Goal: Task Accomplishment & Management: Manage account settings

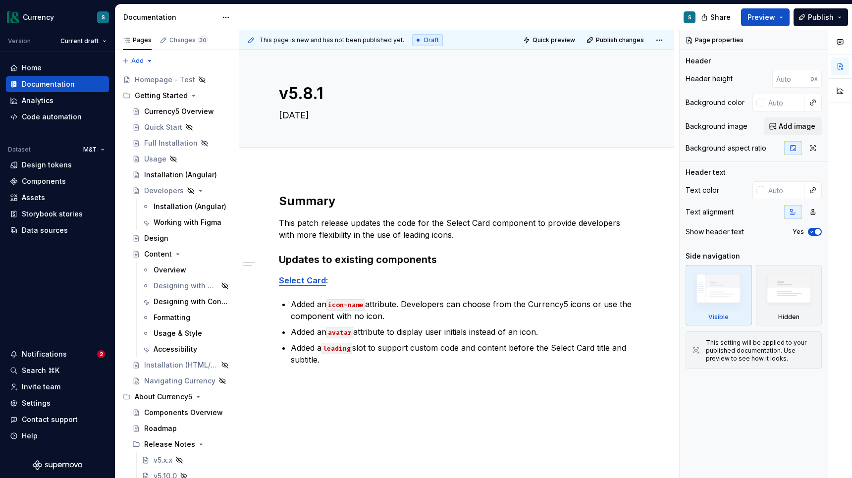
type textarea "*"
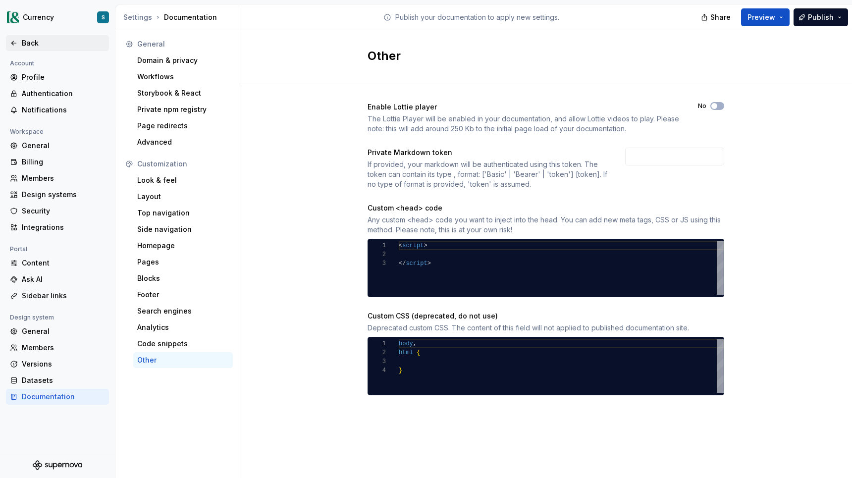
click at [49, 45] on div "Back" at bounding box center [63, 43] width 83 height 10
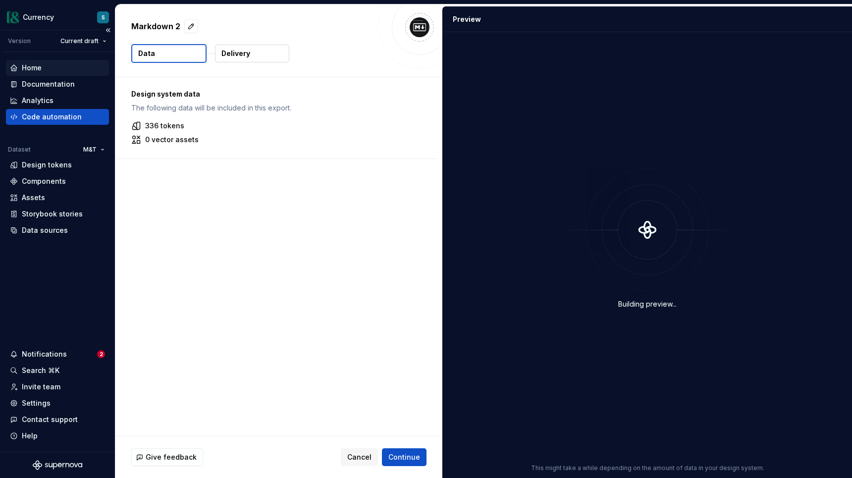
click at [42, 70] on div "Home" at bounding box center [57, 68] width 95 height 10
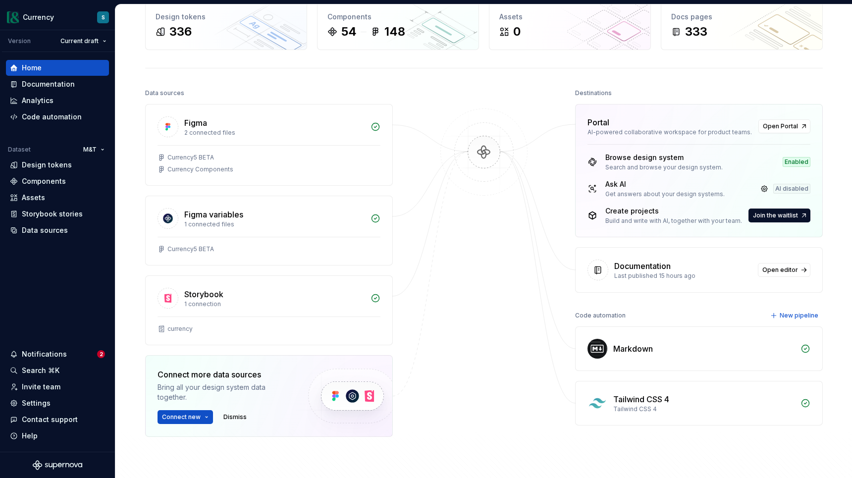
scroll to position [66, 0]
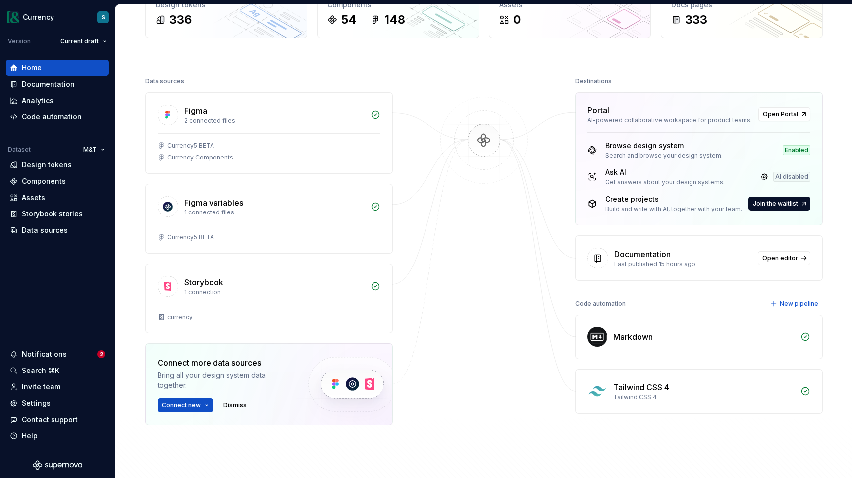
click at [635, 340] on div "Markdown" at bounding box center [633, 337] width 40 height 12
click at [30, 117] on div "Code automation" at bounding box center [52, 117] width 60 height 10
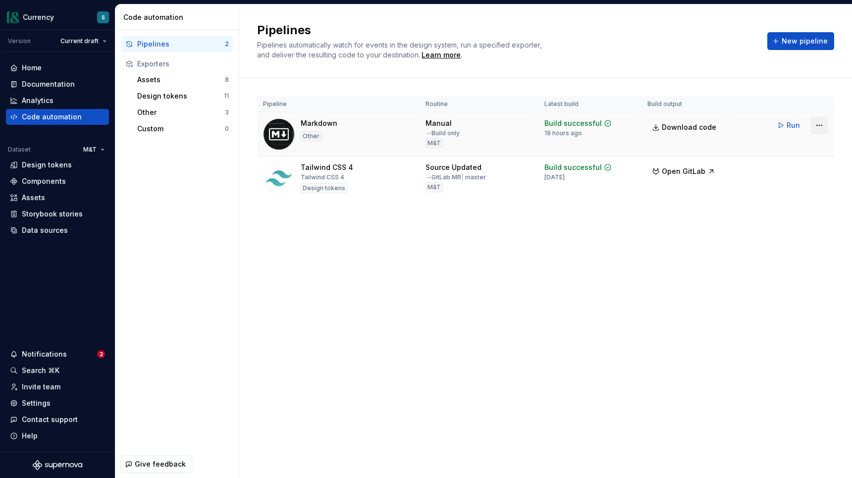
click at [821, 126] on html "Currency S Version Current draft Home Documentation Analytics Code automation D…" at bounding box center [426, 239] width 852 height 478
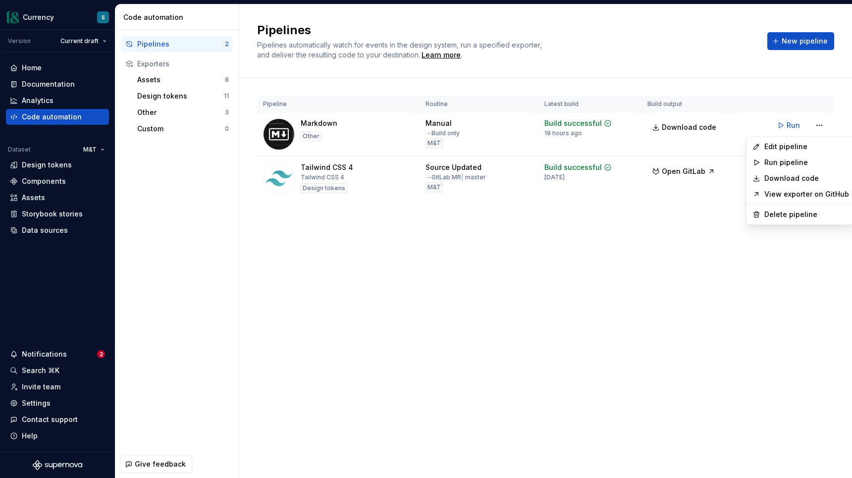
click at [816, 198] on link "View exporter on GitHub" at bounding box center [806, 194] width 85 height 10
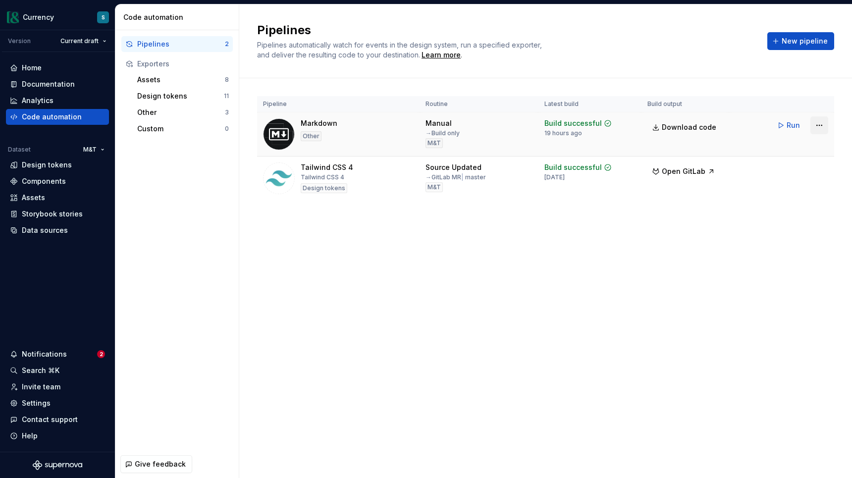
click at [821, 127] on html "Currency S Version Current draft Home Documentation Analytics Code automation D…" at bounding box center [426, 239] width 852 height 478
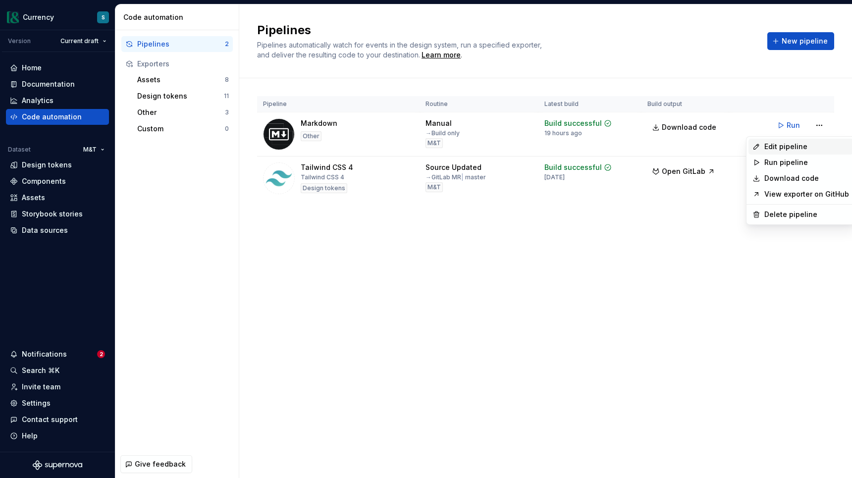
click at [791, 147] on div "Edit pipeline" at bounding box center [806, 147] width 85 height 10
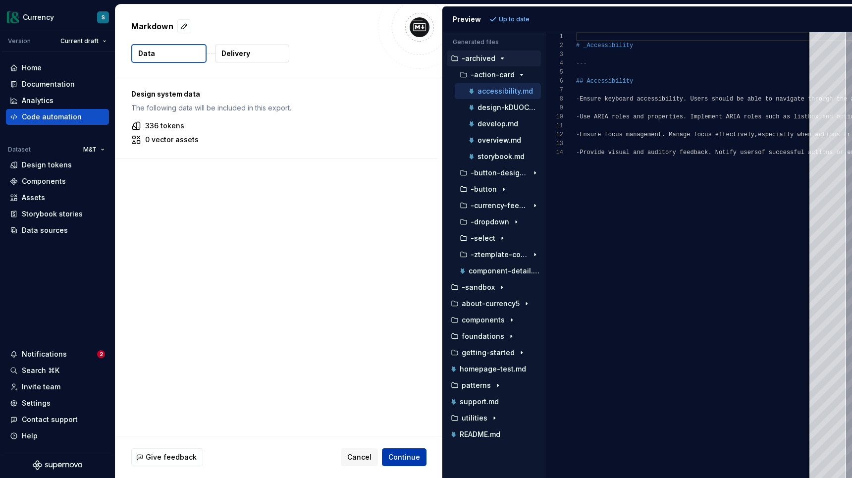
click at [408, 458] on span "Continue" at bounding box center [404, 457] width 32 height 10
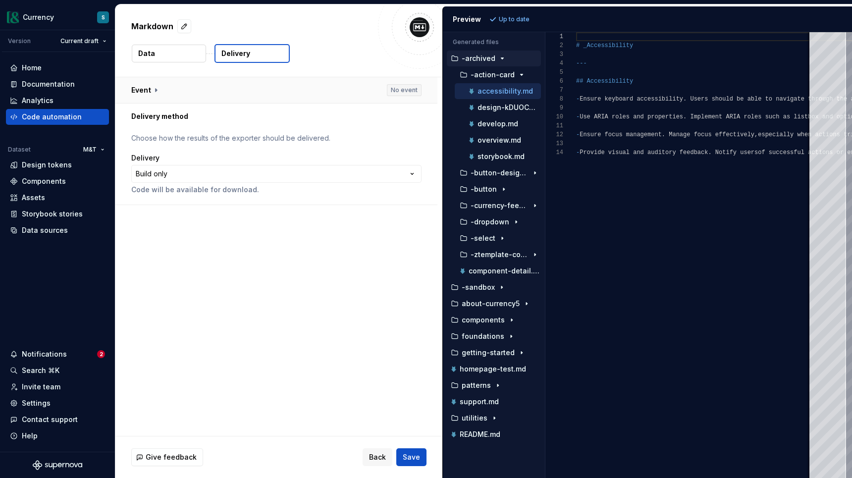
click at [154, 89] on button "button" at bounding box center [276, 90] width 322 height 26
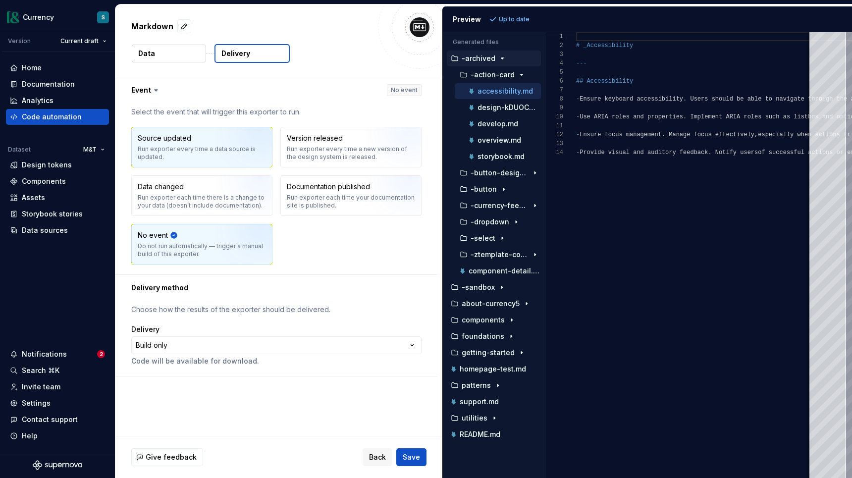
click at [216, 159] on div "Run exporter every time a data source is updated." at bounding box center [202, 153] width 128 height 16
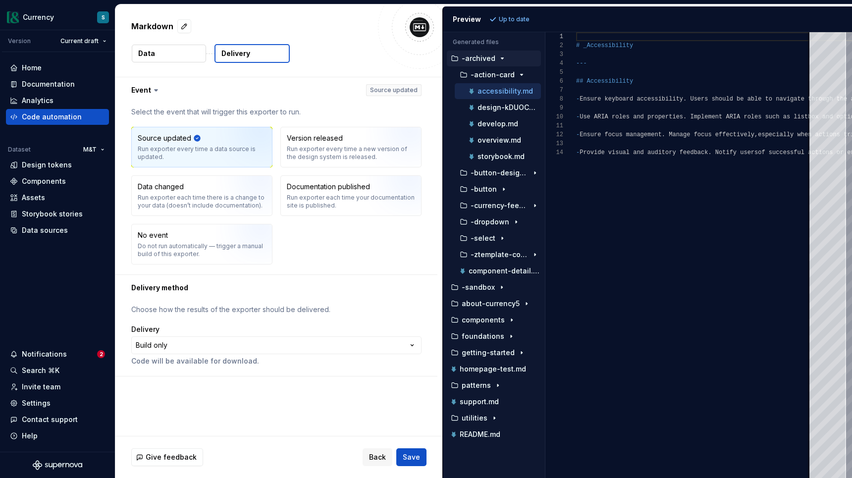
click at [253, 311] on p "Choose how the results of the exporter should be delivered." at bounding box center [276, 310] width 290 height 10
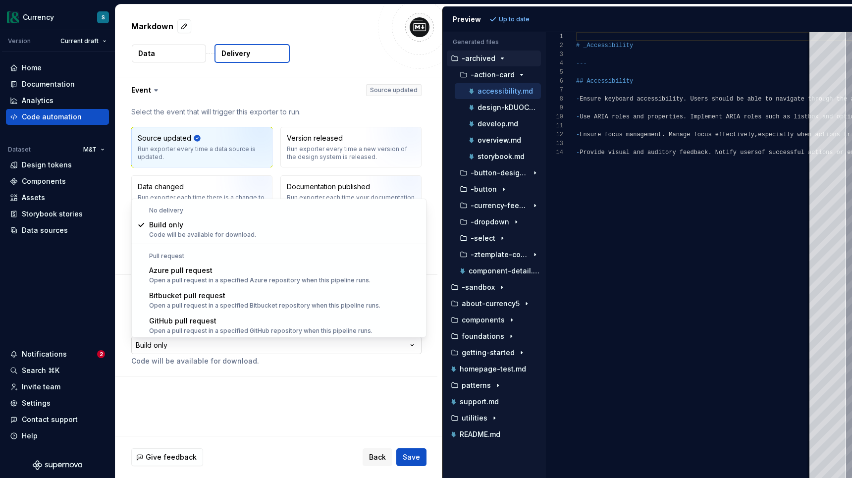
click at [181, 345] on html "**********" at bounding box center [426, 239] width 852 height 478
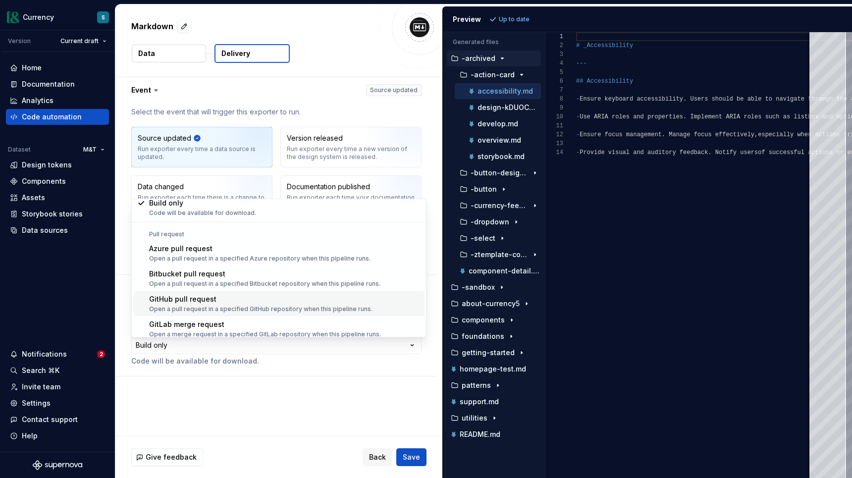
scroll to position [28, 0]
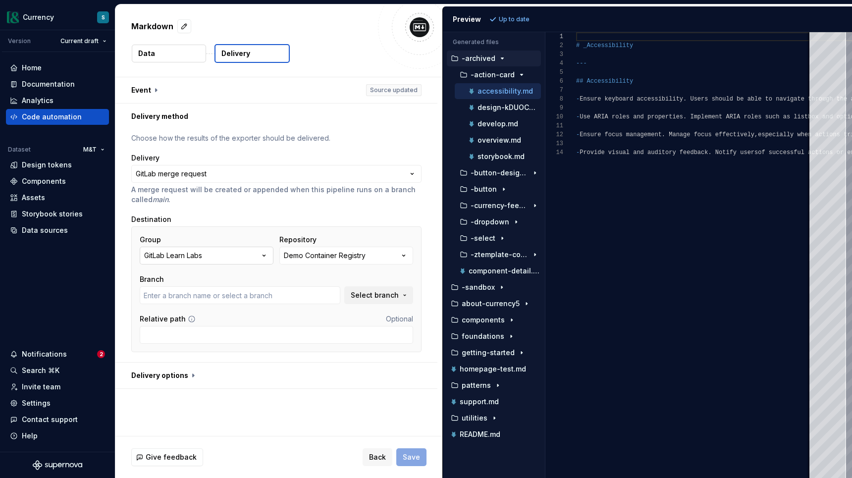
type input "main"
click at [232, 258] on button "GitLab Learn Labs" at bounding box center [207, 256] width 134 height 18
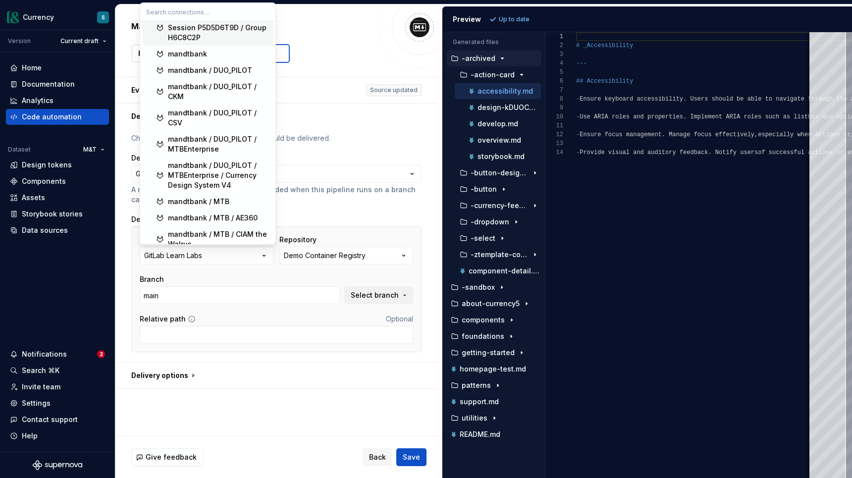
scroll to position [77, 0]
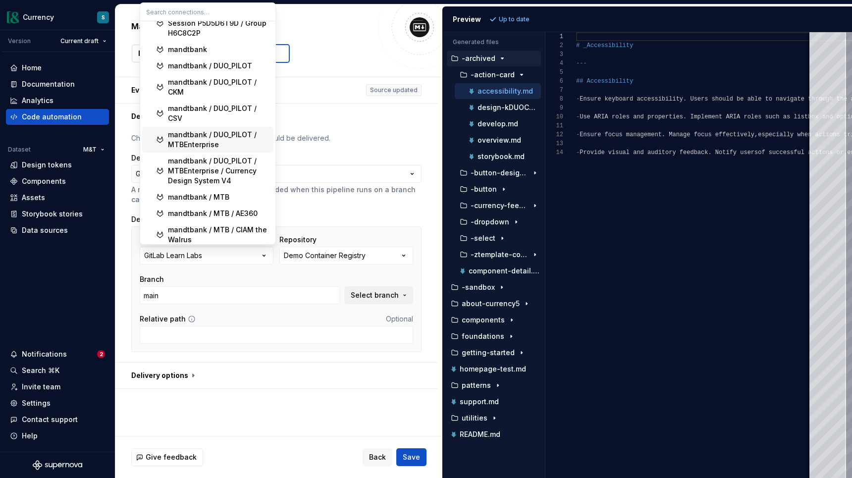
click at [209, 136] on div "mandtbank / DUO_PILOT / MTBEnterprise" at bounding box center [219, 140] width 102 height 20
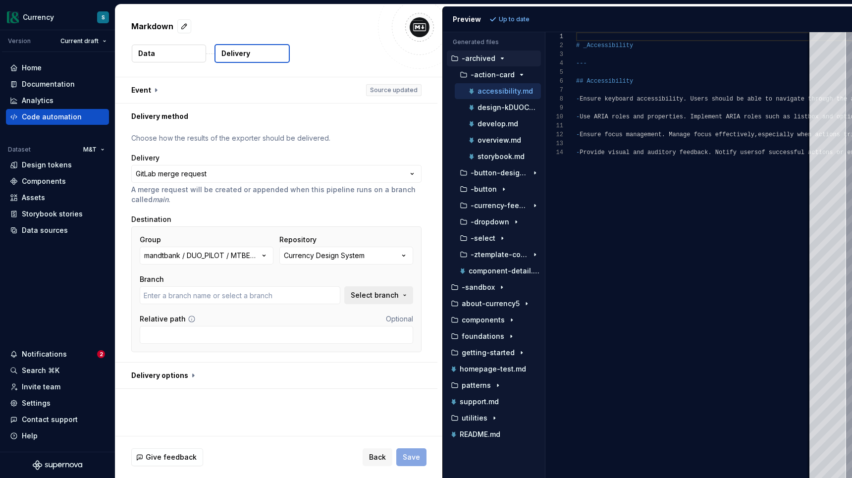
click at [373, 295] on span "Select branch" at bounding box center [375, 295] width 48 height 10
click at [298, 277] on div "Branch" at bounding box center [240, 279] width 201 height 10
click at [276, 296] on input "text" at bounding box center [240, 295] width 201 height 18
type input "main"
click at [221, 333] on input "Relative path" at bounding box center [276, 335] width 273 height 18
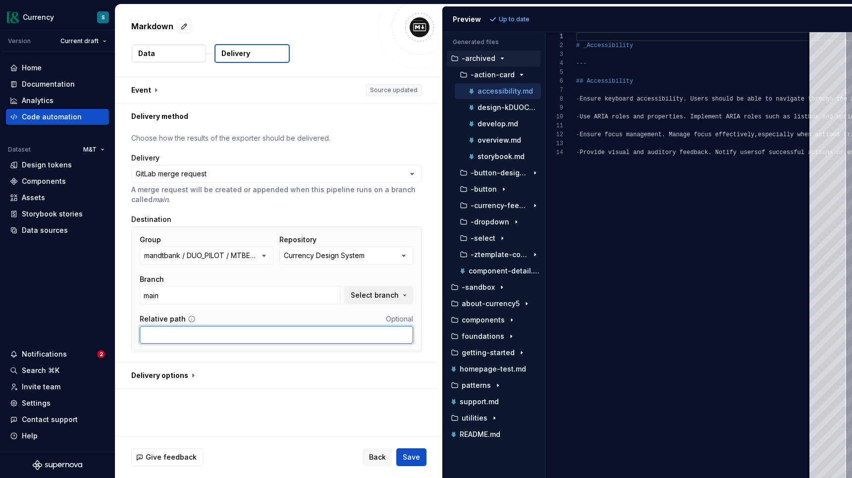
paste input "packages/documentation/src"
type input "packages/documentation/src"
click at [182, 375] on button "button" at bounding box center [276, 376] width 322 height 26
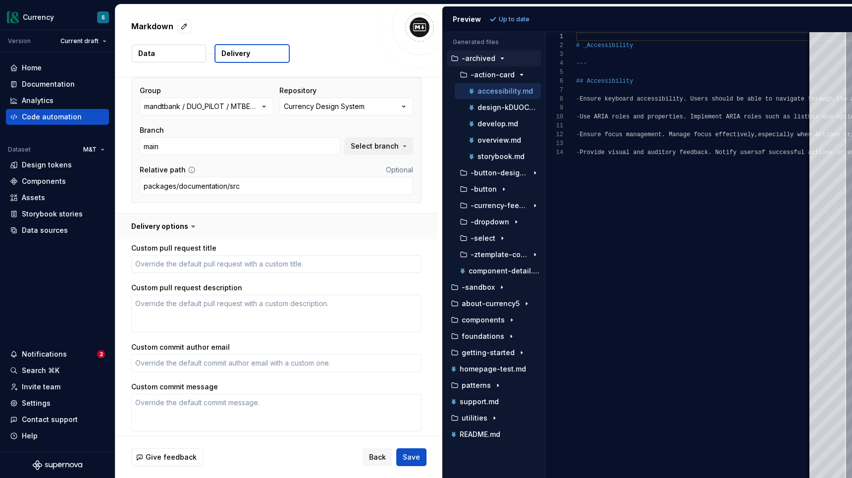
scroll to position [187, 0]
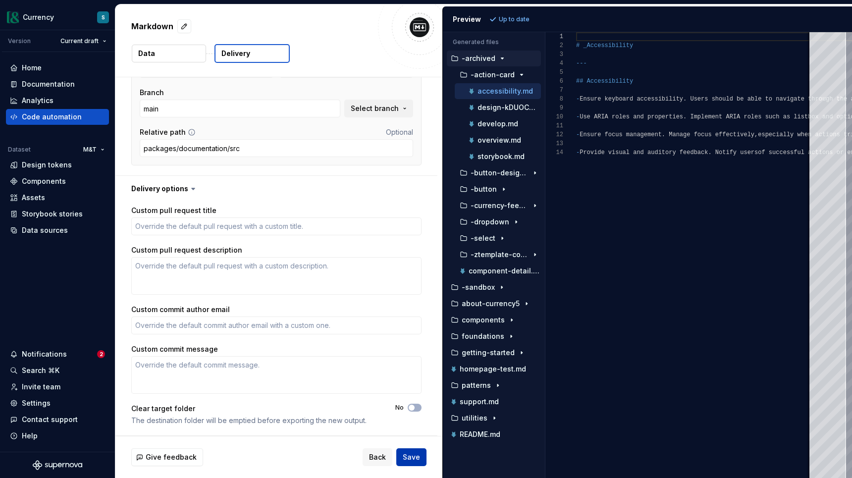
click at [417, 460] on span "Save" at bounding box center [411, 457] width 17 height 10
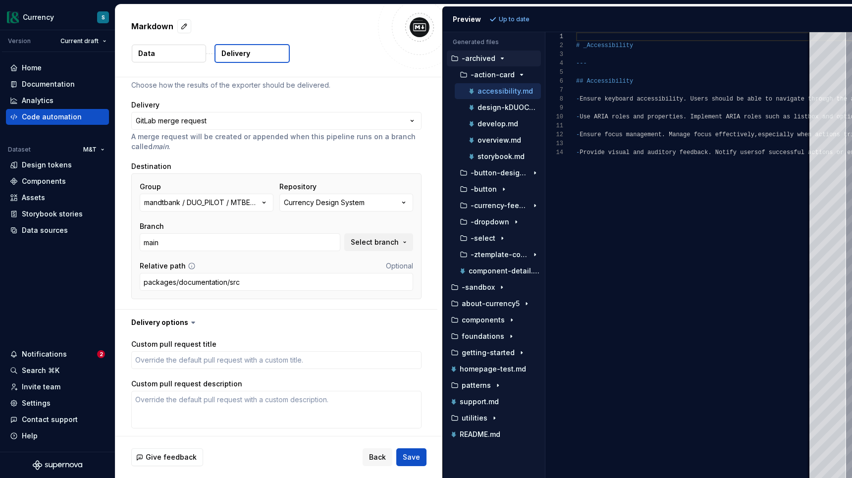
scroll to position [32, 0]
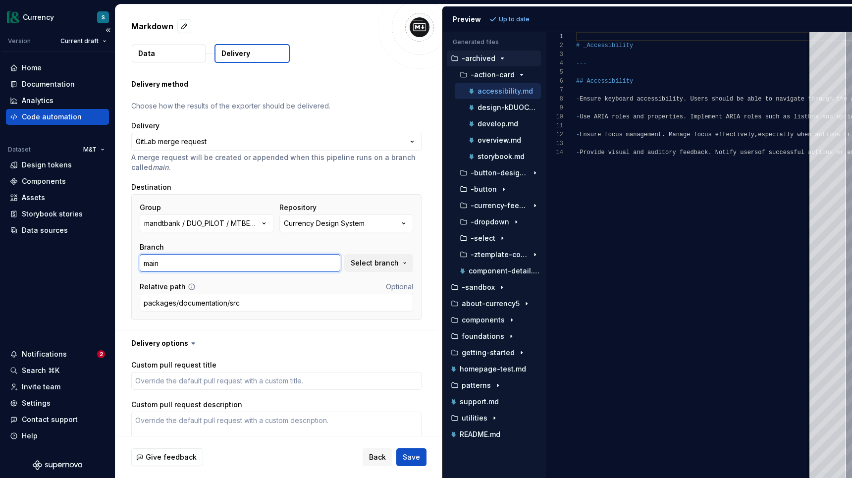
drag, startPoint x: 175, startPoint y: 264, endPoint x: 107, endPoint y: 260, distance: 67.5
click at [108, 260] on div "**********" at bounding box center [426, 239] width 852 height 478
type textarea "*"
click at [412, 457] on div "Back Save" at bounding box center [395, 457] width 64 height 18
click at [364, 266] on span "Select branch" at bounding box center [375, 263] width 48 height 10
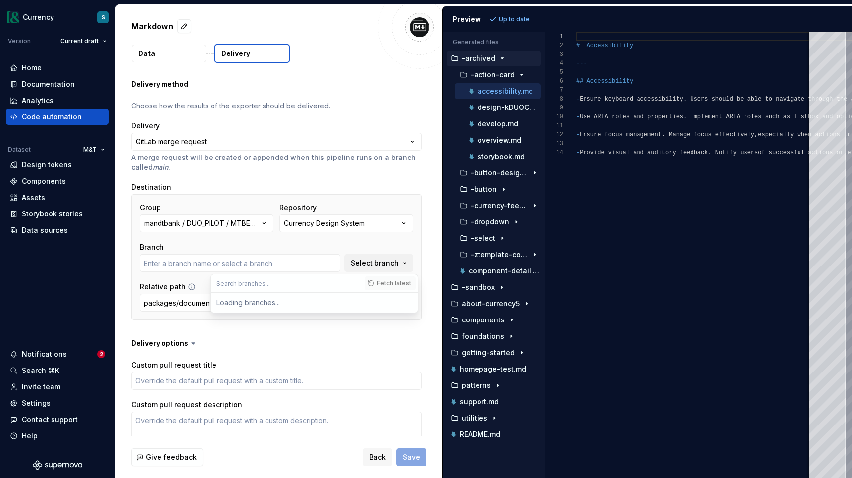
click at [377, 285] on div "Fetch latest" at bounding box center [390, 283] width 53 height 18
click at [370, 283] on div "Fetch latest" at bounding box center [390, 283] width 53 height 18
click at [334, 283] on input "text" at bounding box center [287, 283] width 154 height 18
type input "main"
click at [254, 305] on div "Loading branches..." at bounding box center [313, 303] width 207 height 20
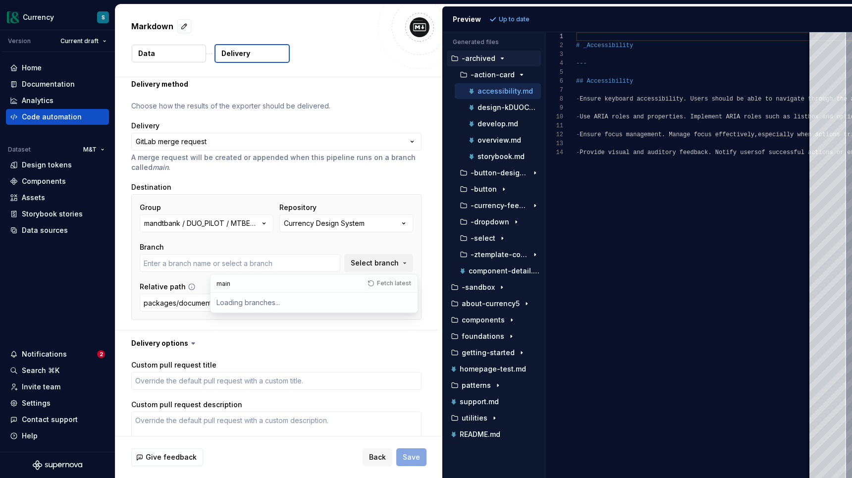
click at [416, 28] on img at bounding box center [420, 27] width 20 height 20
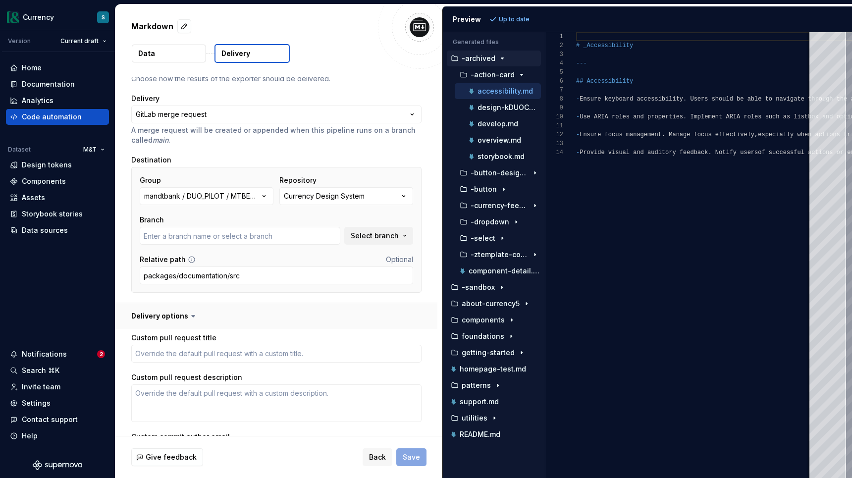
scroll to position [0, 0]
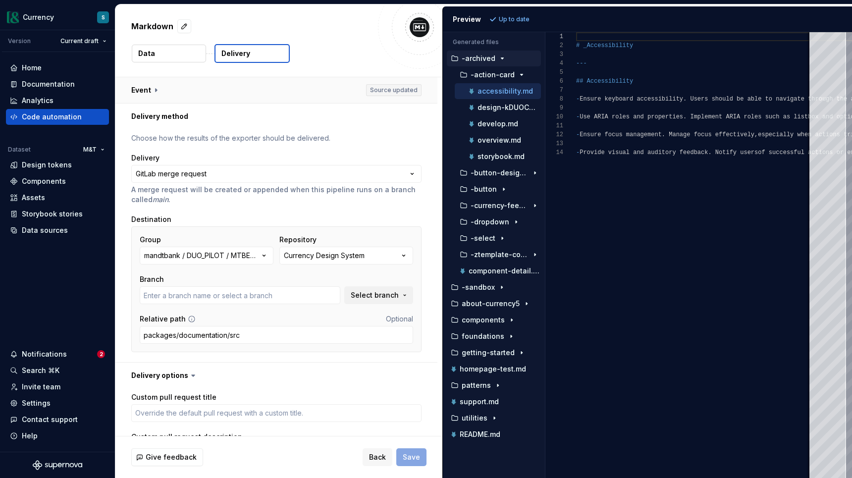
click at [150, 91] on button "button" at bounding box center [276, 90] width 322 height 26
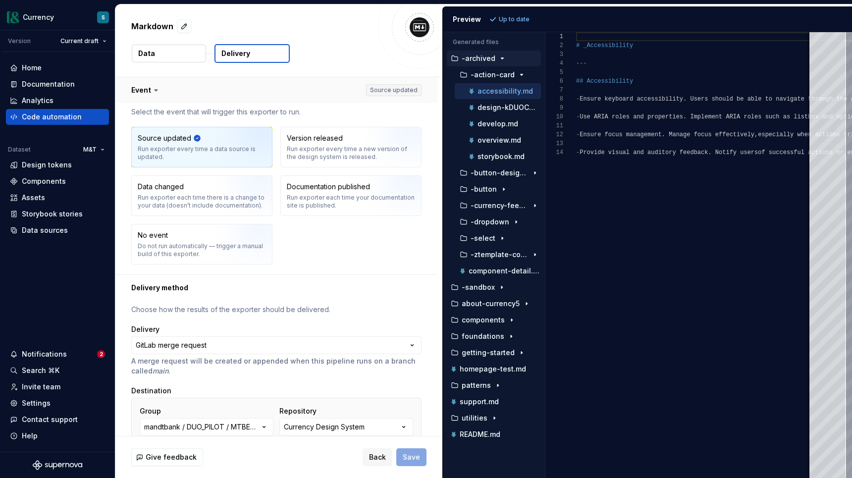
click at [150, 91] on button "button" at bounding box center [276, 90] width 322 height 26
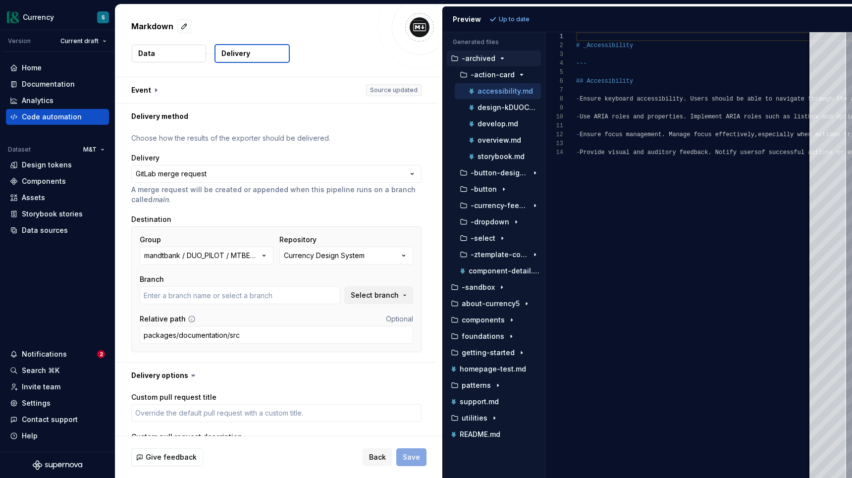
click at [232, 53] on p "Delivery" at bounding box center [235, 54] width 29 height 10
type textarea "*"
click at [176, 54] on button "Data" at bounding box center [169, 54] width 74 height 18
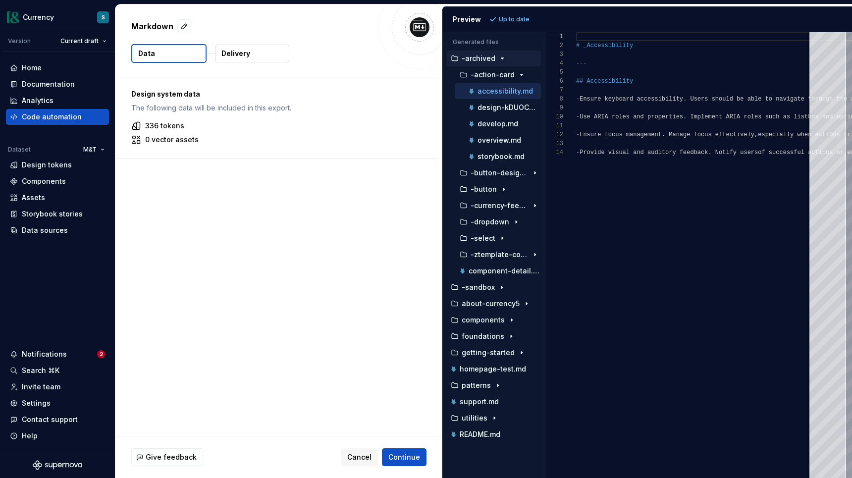
click at [255, 52] on button "Delivery" at bounding box center [252, 54] width 74 height 18
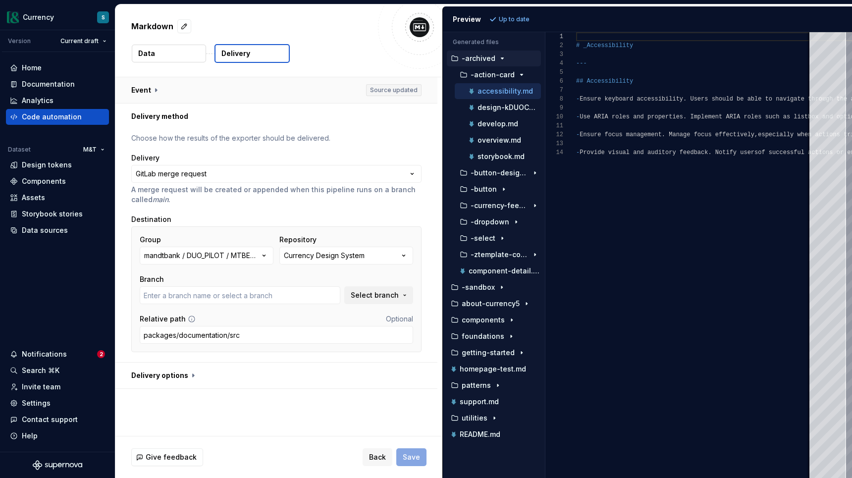
click at [149, 93] on button "button" at bounding box center [276, 90] width 322 height 26
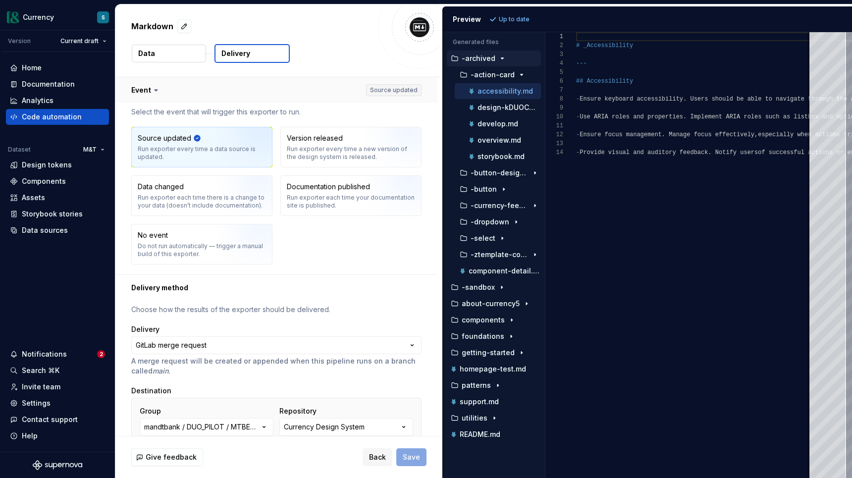
click at [147, 88] on button "button" at bounding box center [276, 90] width 322 height 26
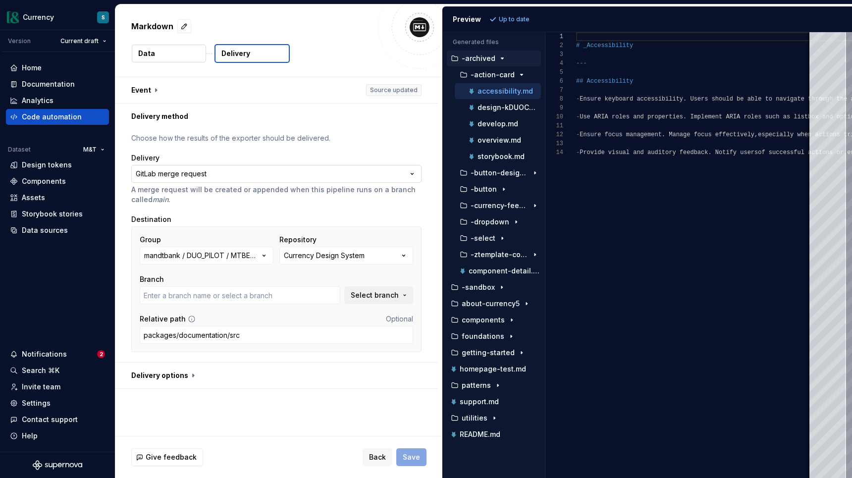
click at [199, 177] on html "**********" at bounding box center [426, 239] width 852 height 478
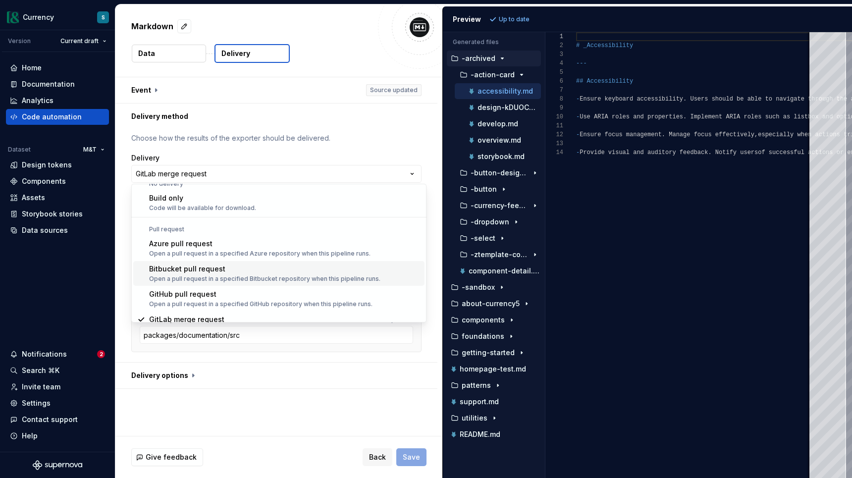
scroll to position [28, 0]
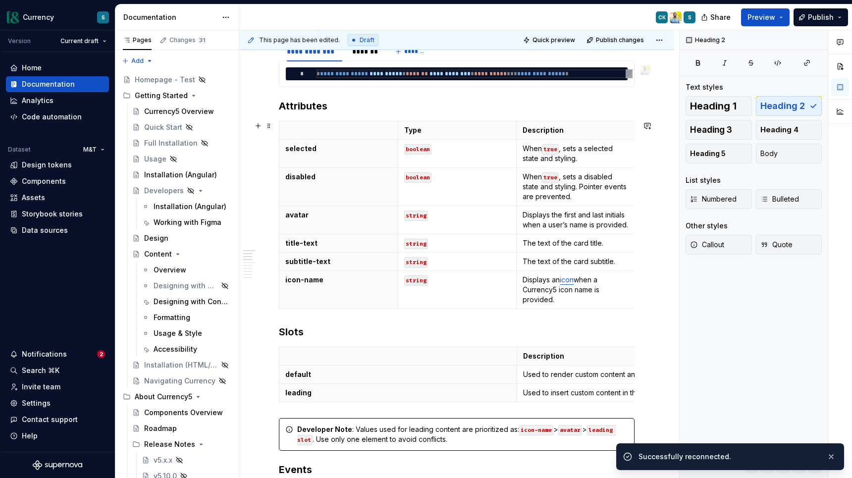
scroll to position [194, 0]
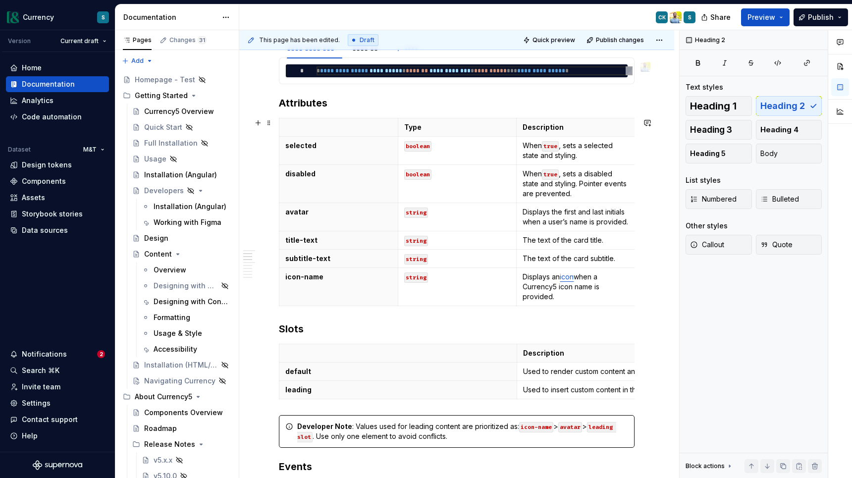
type textarea "*"
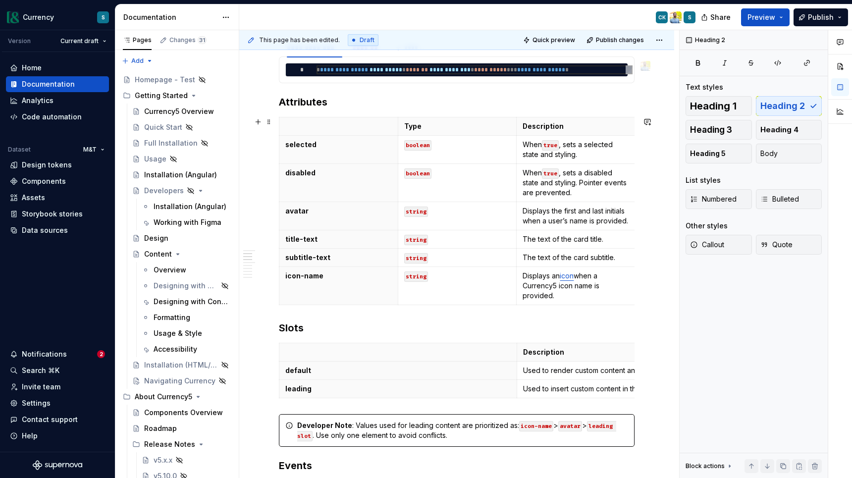
scroll to position [195, 0]
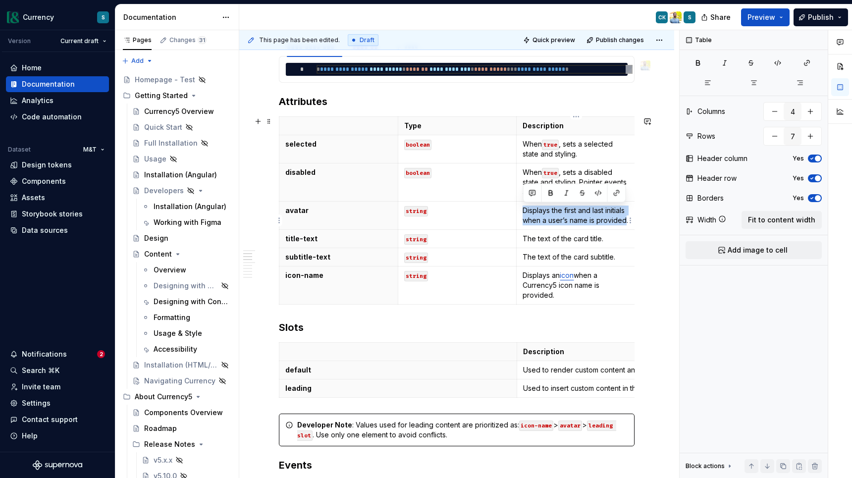
drag, startPoint x: 552, startPoint y: 231, endPoint x: 520, endPoint y: 212, distance: 36.9
click at [520, 212] on td "Displays the first and last initials when a user’s name is provided." at bounding box center [576, 216] width 119 height 28
click at [557, 225] on p "Displays the first and last initials when a user’s name is provided." at bounding box center [575, 216] width 106 height 20
drag, startPoint x: 554, startPoint y: 229, endPoint x: 523, endPoint y: 212, distance: 34.6
click at [523, 212] on p "Displays the first and last initials when a user’s name is provided." at bounding box center [575, 216] width 106 height 20
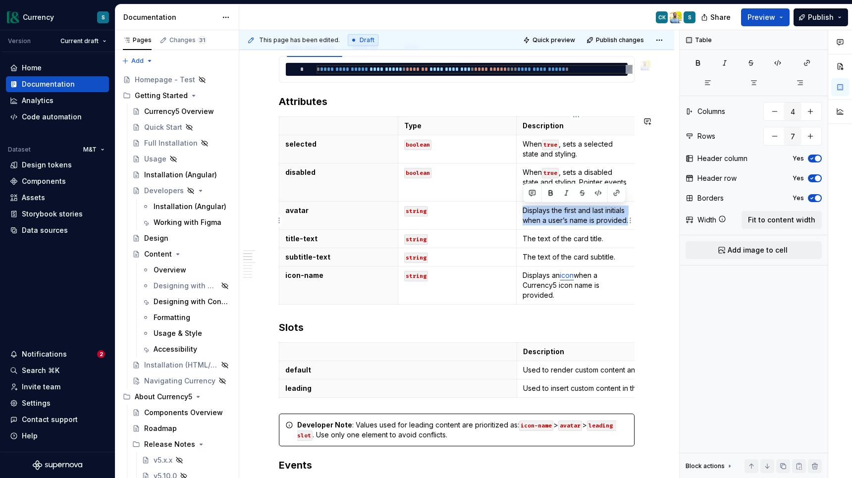
copy p "Displays the first and last initials when a user’s name is provided."
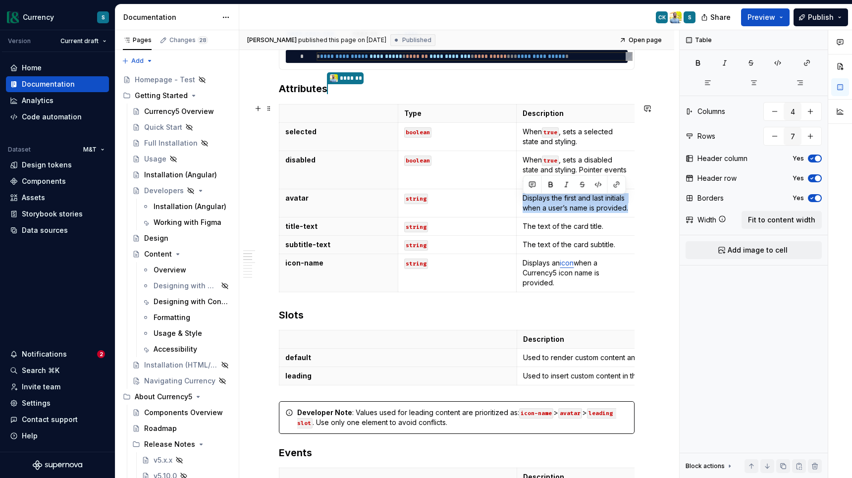
scroll to position [220, 0]
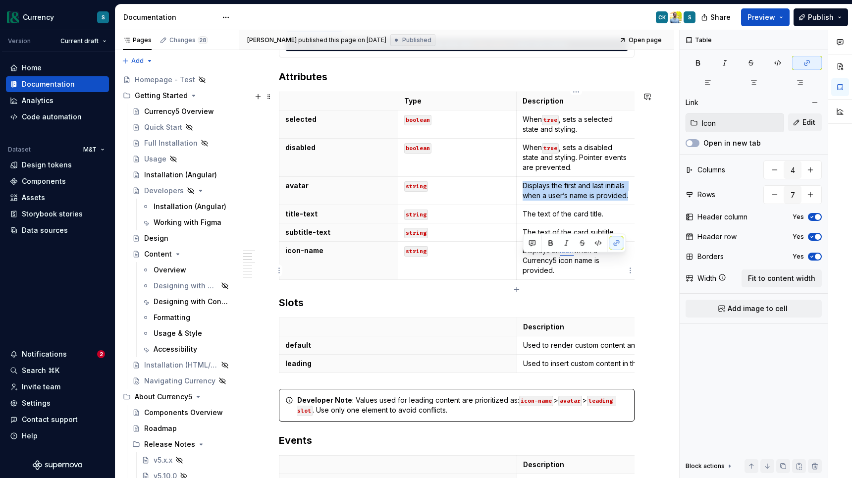
drag, startPoint x: 553, startPoint y: 281, endPoint x: 524, endPoint y: 258, distance: 37.3
click at [524, 258] on p "Displays an icon when a Currency5 icon name is provided." at bounding box center [575, 261] width 106 height 30
copy p "Displays an icon when a Currency5 icon name is provided."
